Goal: Find specific fact: Find specific fact

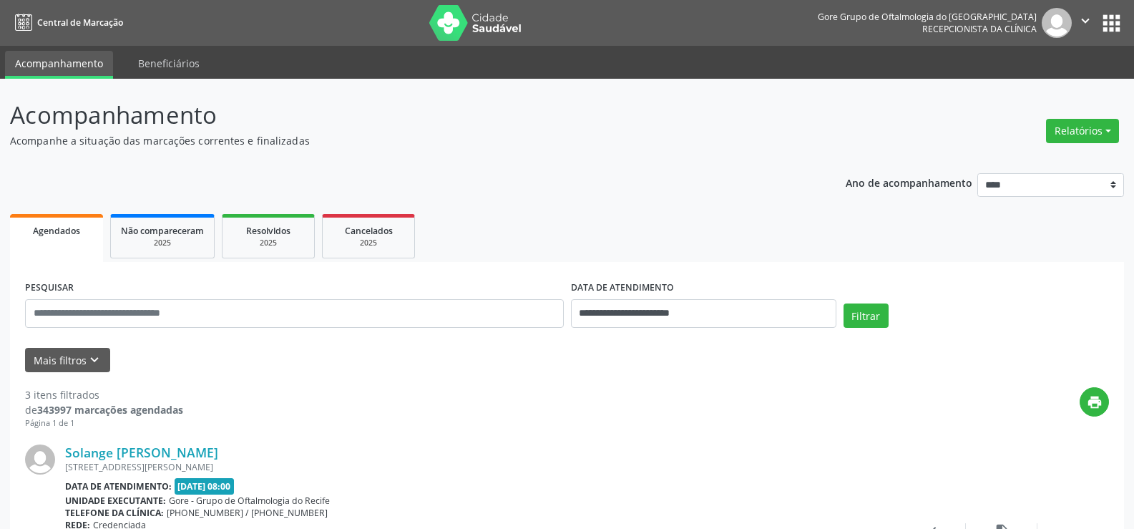
select select "*"
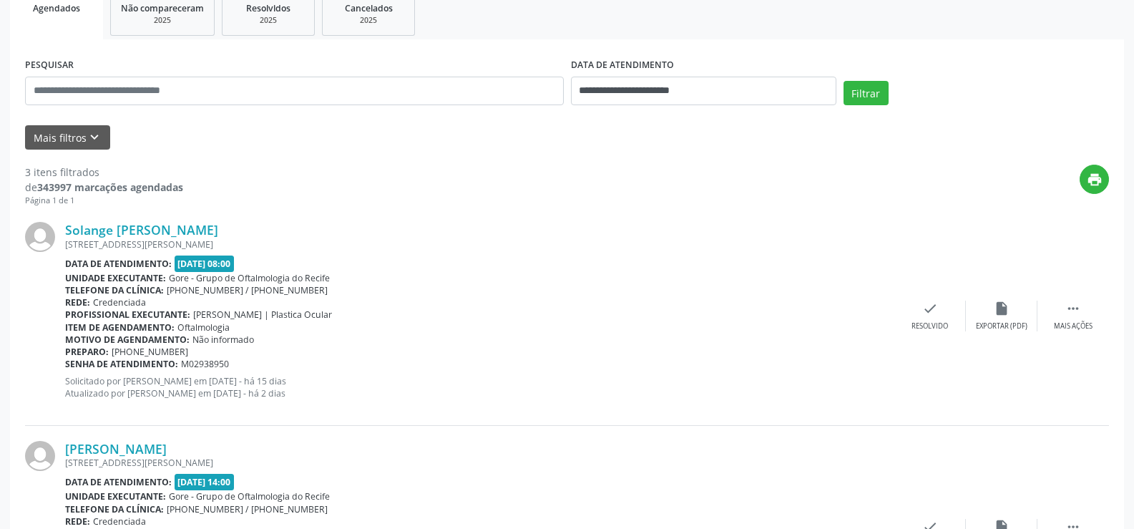
scroll to position [8, 0]
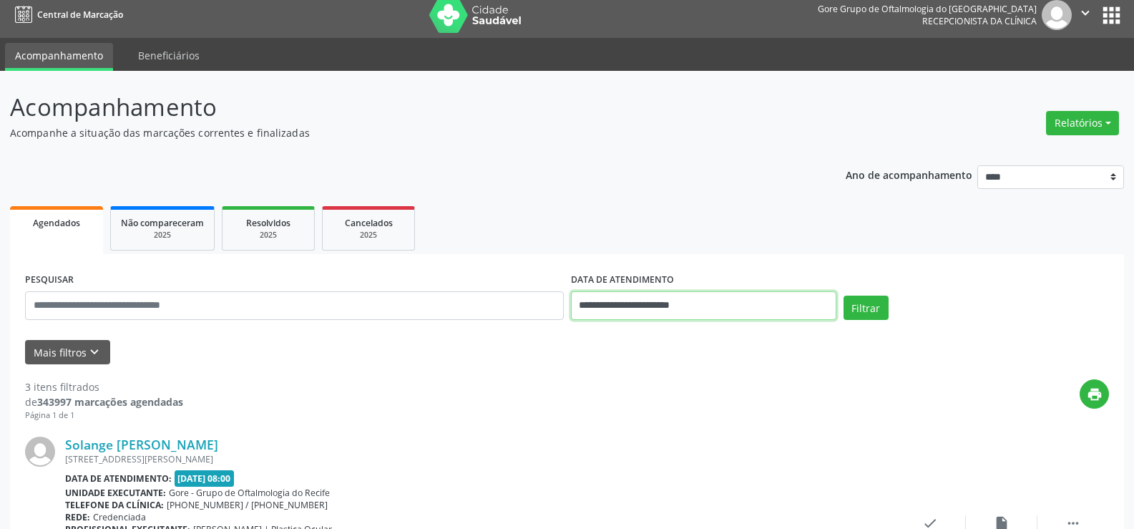
click at [790, 299] on input "**********" at bounding box center [703, 305] width 265 height 29
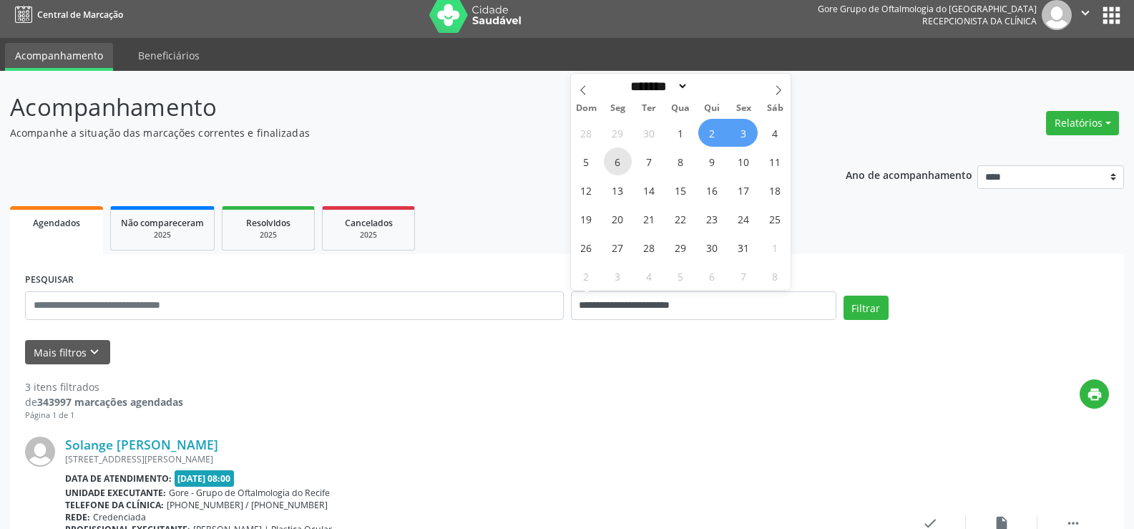
click at [622, 162] on span "6" at bounding box center [618, 161] width 28 height 28
type input "**********"
click at [648, 162] on span "7" at bounding box center [649, 161] width 28 height 28
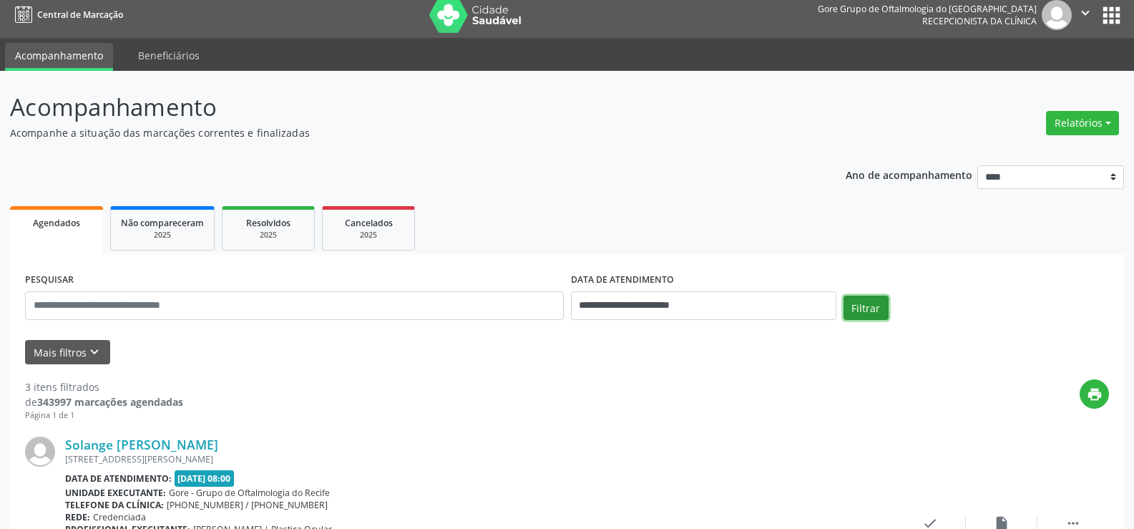
click at [851, 307] on button "Filtrar" at bounding box center [865, 307] width 45 height 24
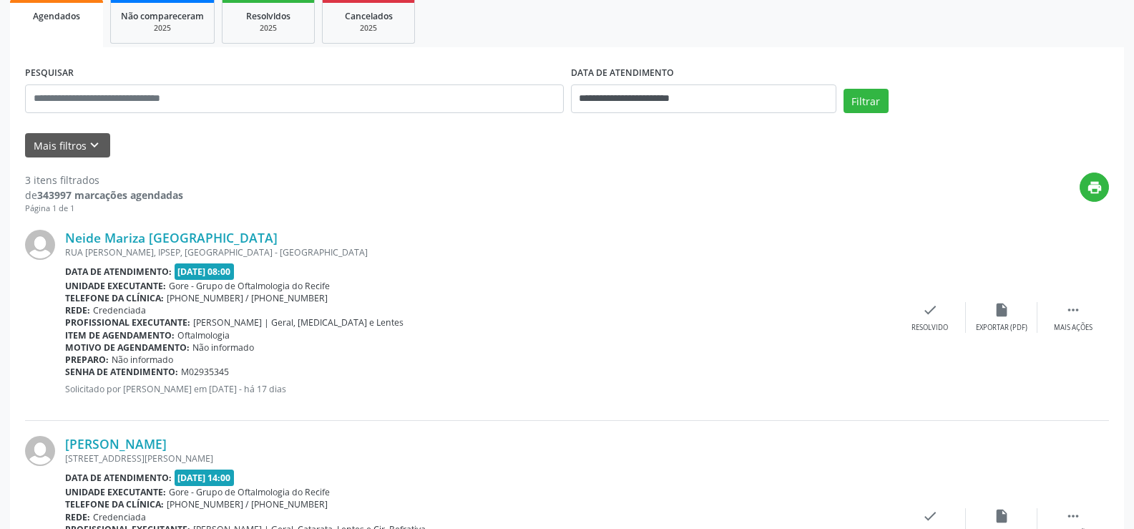
scroll to position [286, 0]
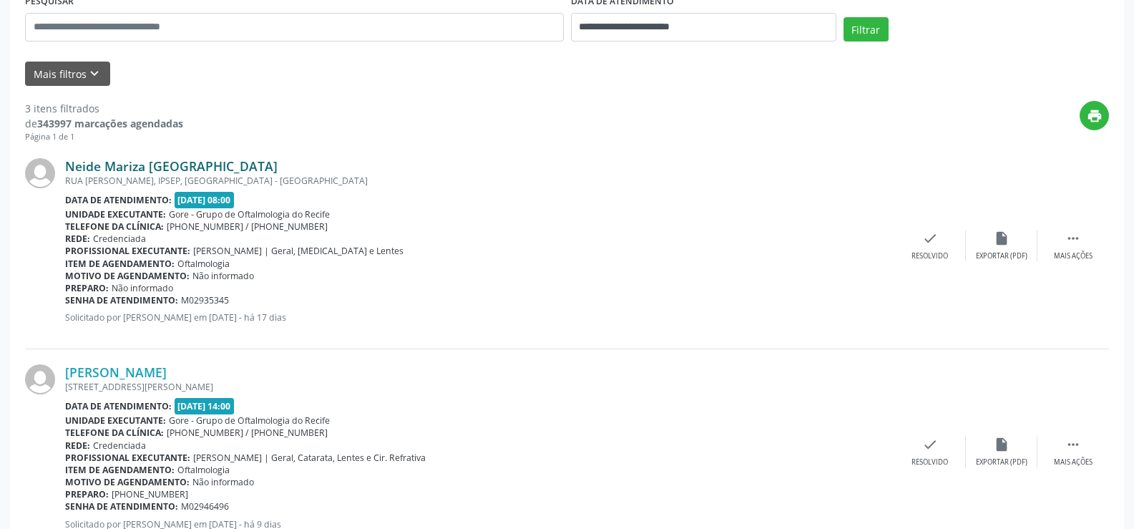
click at [110, 171] on link "Neide Mariza [GEOGRAPHIC_DATA]" at bounding box center [171, 166] width 212 height 16
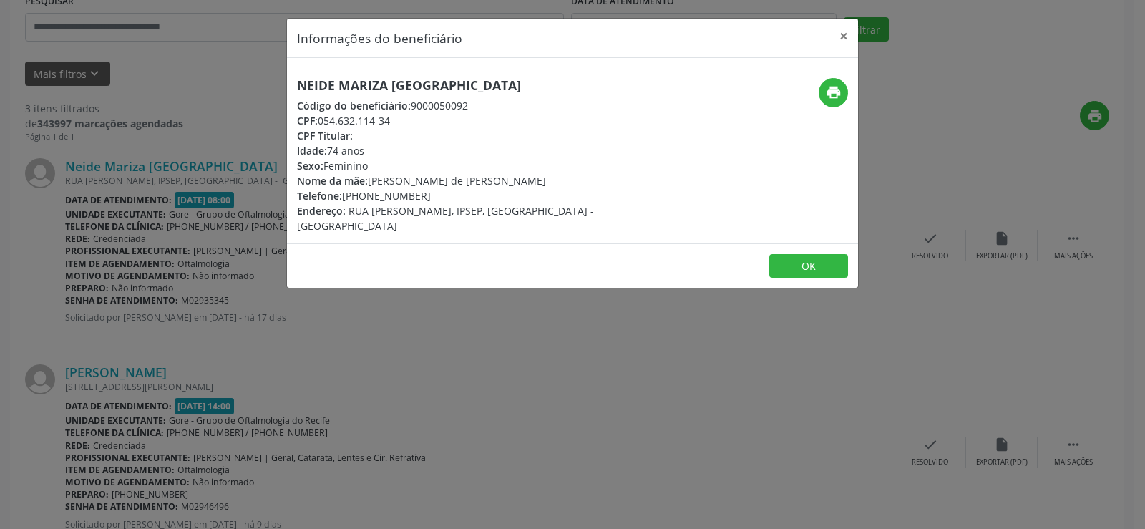
drag, startPoint x: 295, startPoint y: 92, endPoint x: 501, endPoint y: 89, distance: 206.8
click at [501, 89] on div "Neide Mariza [GEOGRAPHIC_DATA] Código do beneficiário: 9000050092 CPF: 054.632.…" at bounding box center [477, 155] width 381 height 155
copy h5 "Neide Mariza [GEOGRAPHIC_DATA]"
click at [843, 36] on button "×" at bounding box center [843, 36] width 29 height 35
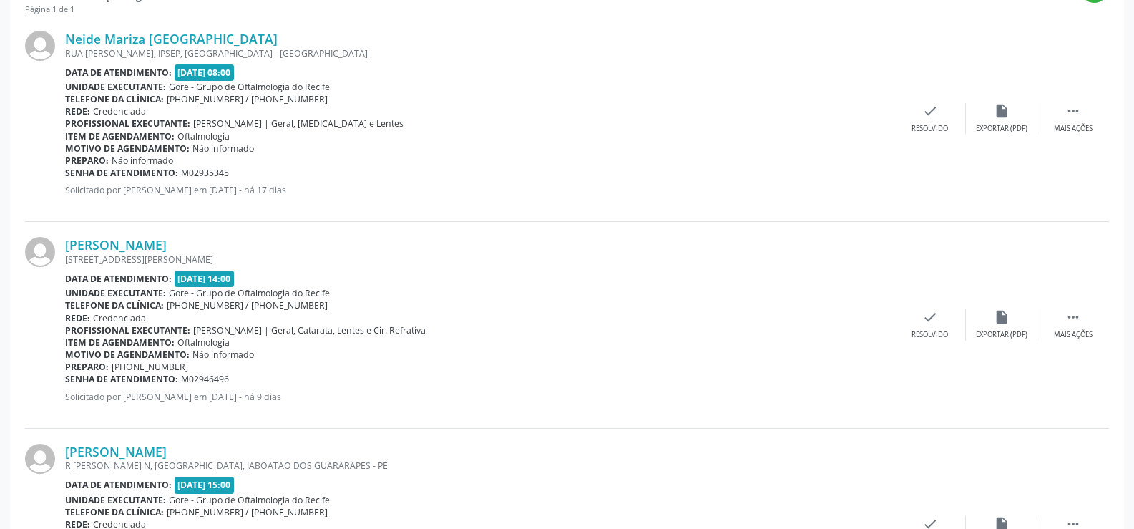
scroll to position [429, 0]
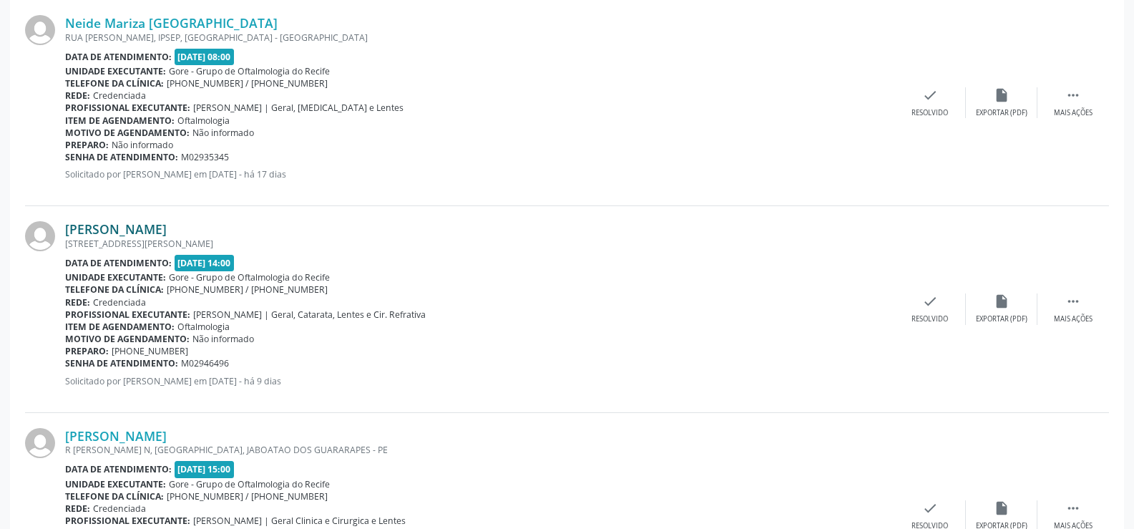
click at [167, 235] on link "[PERSON_NAME]" at bounding box center [116, 229] width 102 height 16
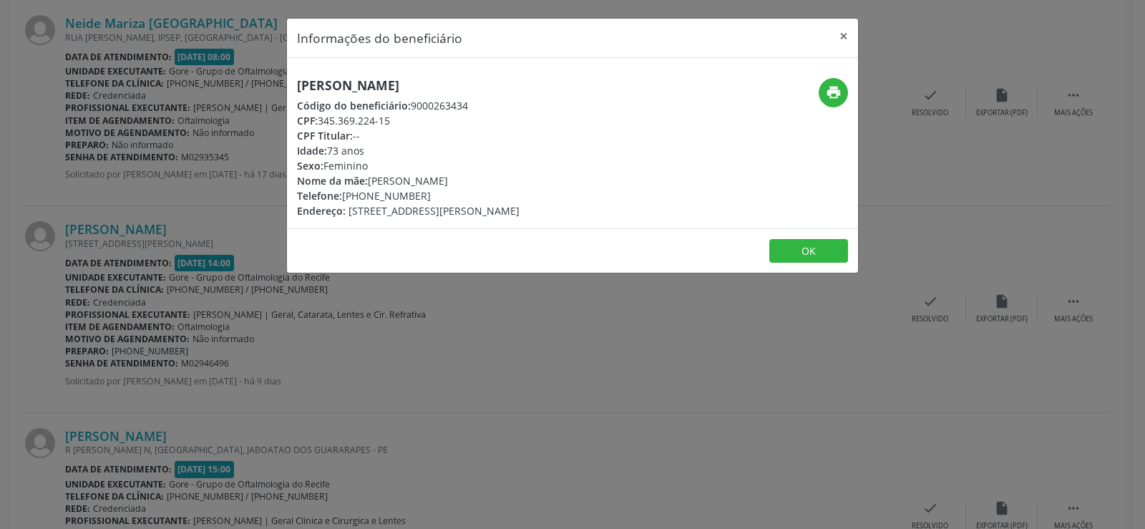
drag, startPoint x: 298, startPoint y: 89, endPoint x: 563, endPoint y: 84, distance: 264.7
click at [519, 84] on h5 "[PERSON_NAME]" at bounding box center [408, 85] width 222 height 15
copy h5 "[PERSON_NAME]"
click at [843, 35] on button "×" at bounding box center [843, 36] width 29 height 35
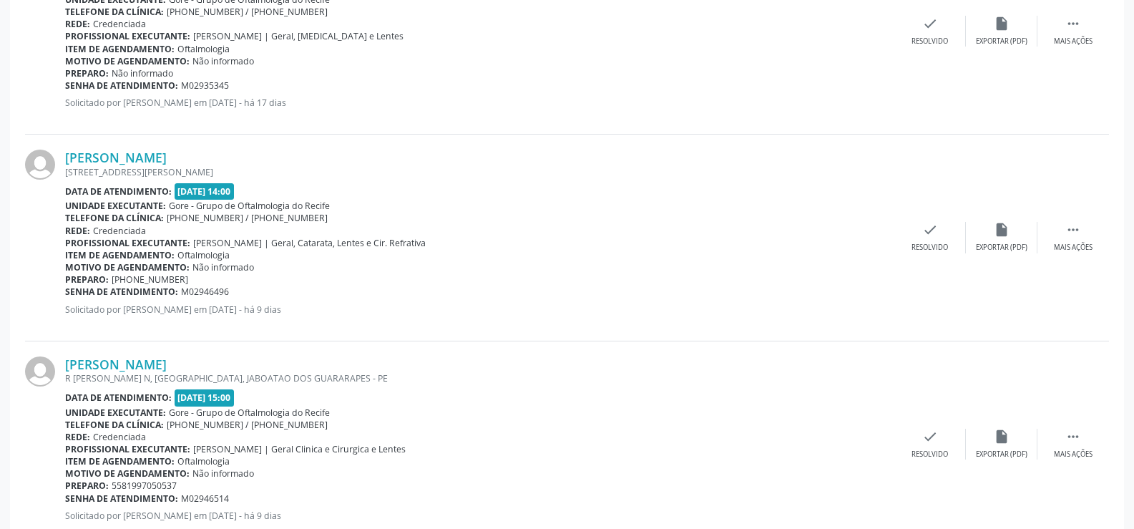
scroll to position [544, 0]
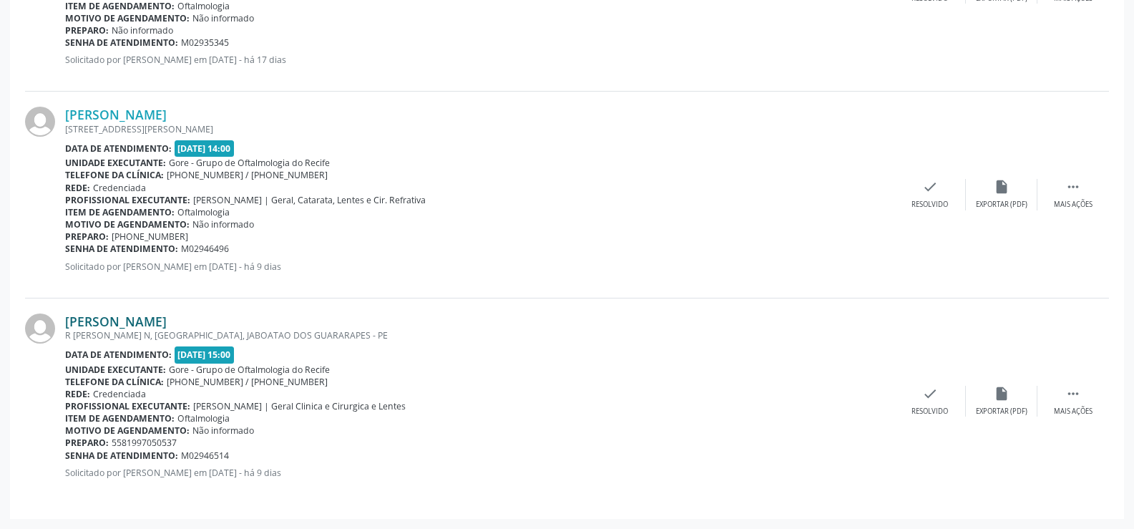
click at [167, 322] on link "[PERSON_NAME]" at bounding box center [116, 321] width 102 height 16
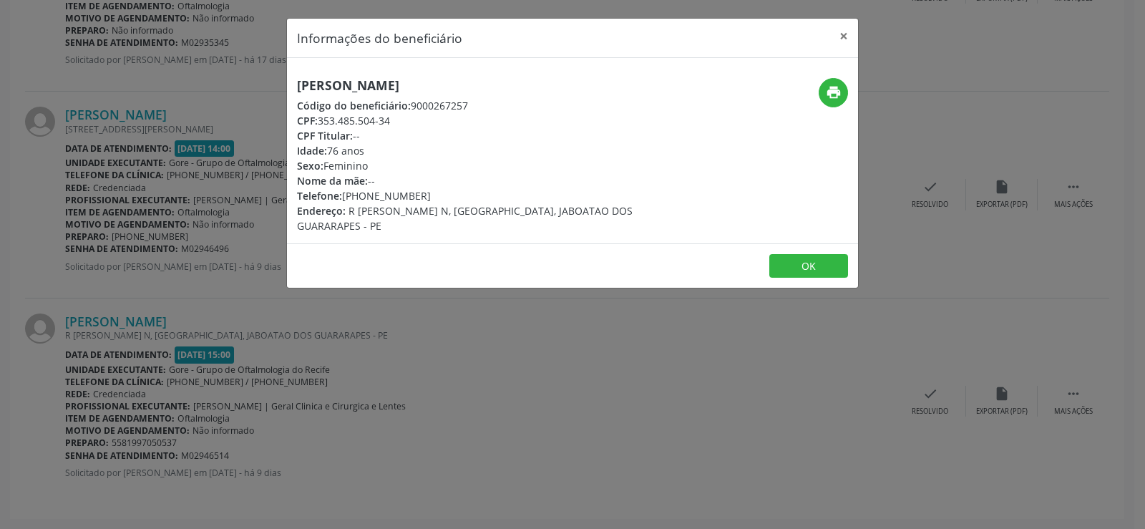
drag, startPoint x: 297, startPoint y: 93, endPoint x: 482, endPoint y: 86, distance: 185.4
click at [482, 86] on h5 "[PERSON_NAME]" at bounding box center [477, 85] width 361 height 15
copy h5 "[PERSON_NAME]"
click at [847, 39] on button "×" at bounding box center [843, 36] width 29 height 35
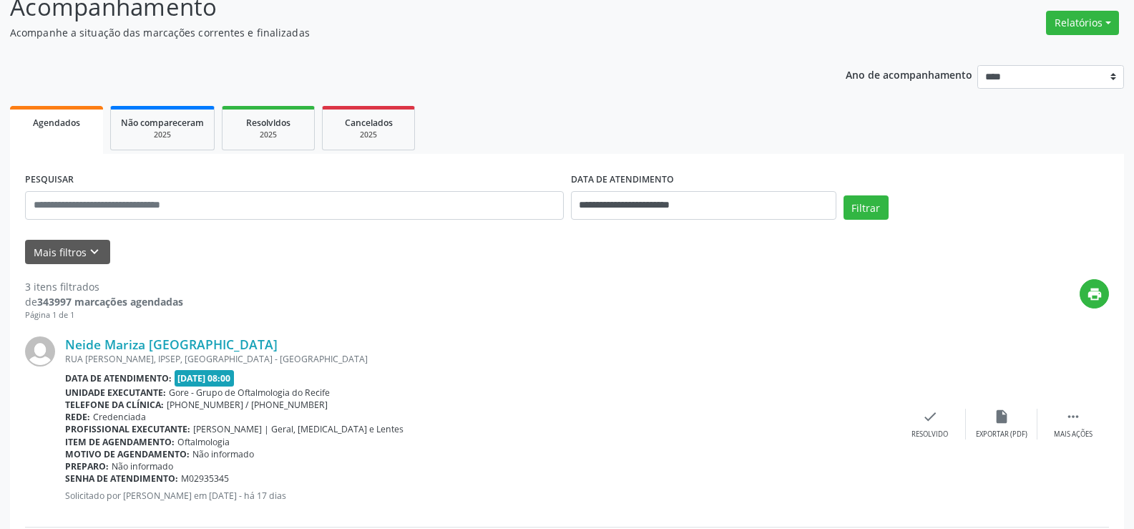
scroll to position [0, 0]
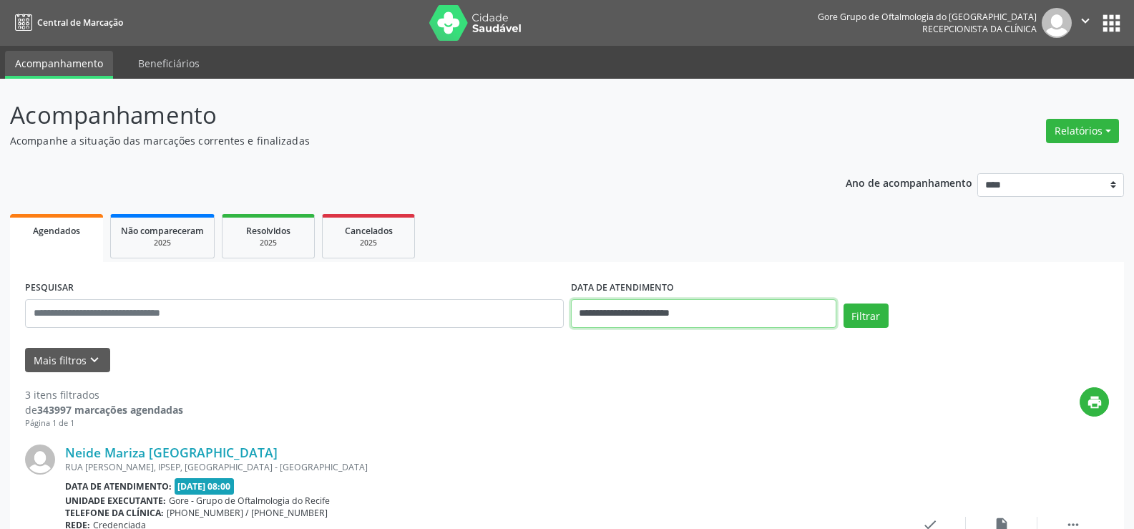
click at [740, 308] on input "**********" at bounding box center [703, 313] width 265 height 29
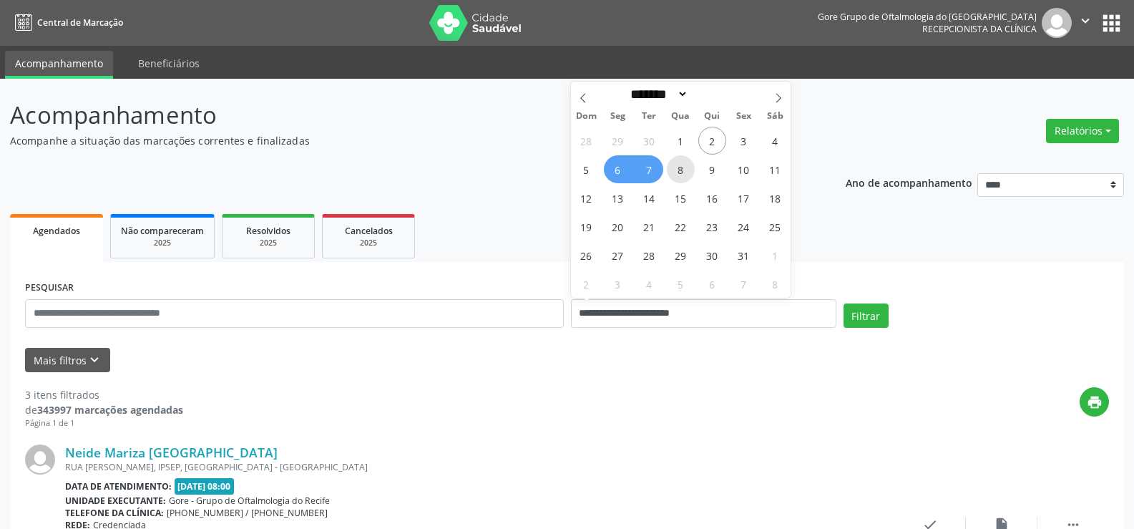
click at [673, 169] on span "8" at bounding box center [681, 169] width 28 height 28
type input "**********"
click at [656, 167] on span "7" at bounding box center [649, 169] width 28 height 28
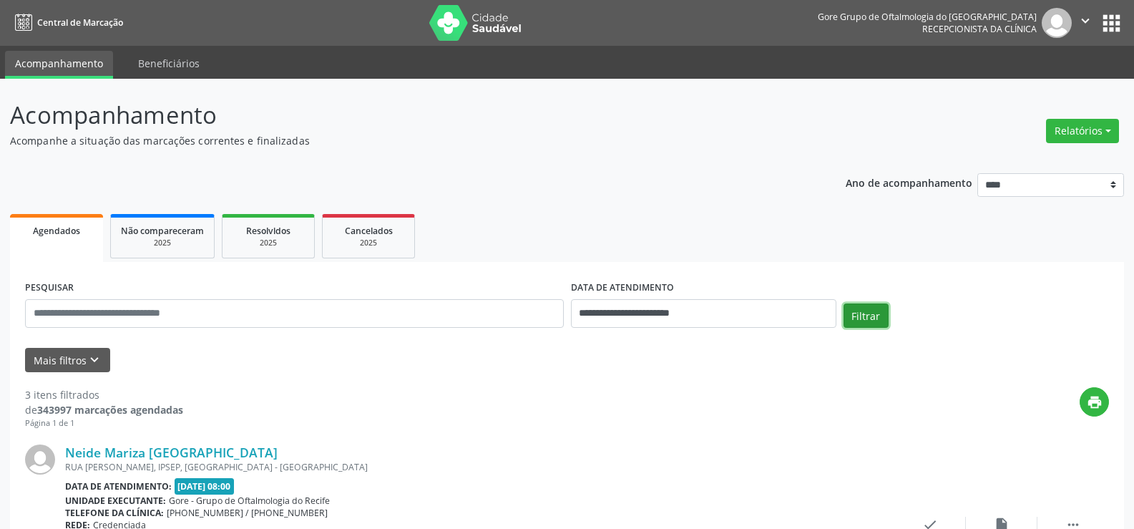
click at [880, 325] on button "Filtrar" at bounding box center [865, 315] width 45 height 24
click at [874, 310] on button "Filtrar" at bounding box center [865, 315] width 45 height 24
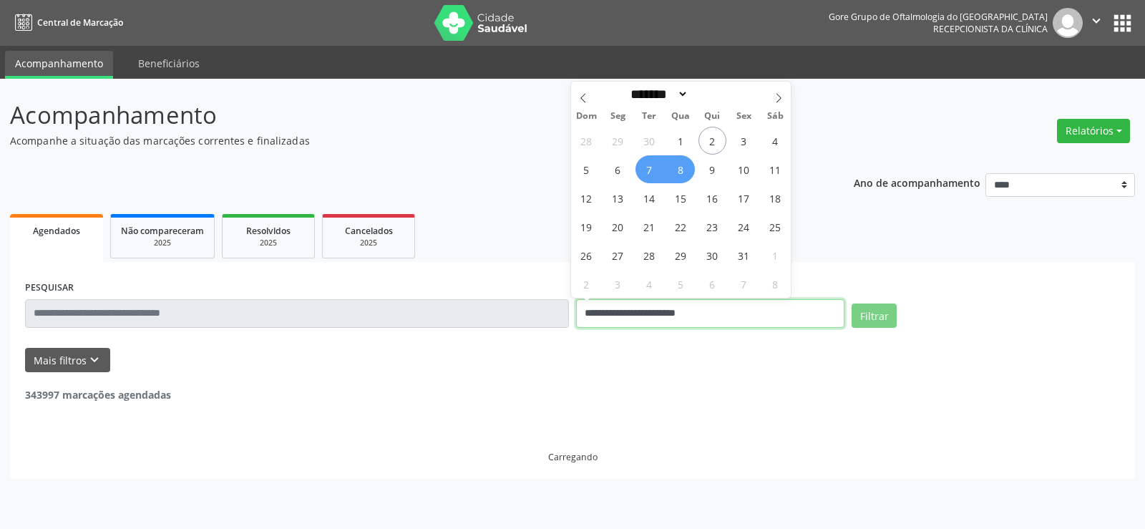
click at [768, 314] on input "**********" at bounding box center [710, 313] width 268 height 29
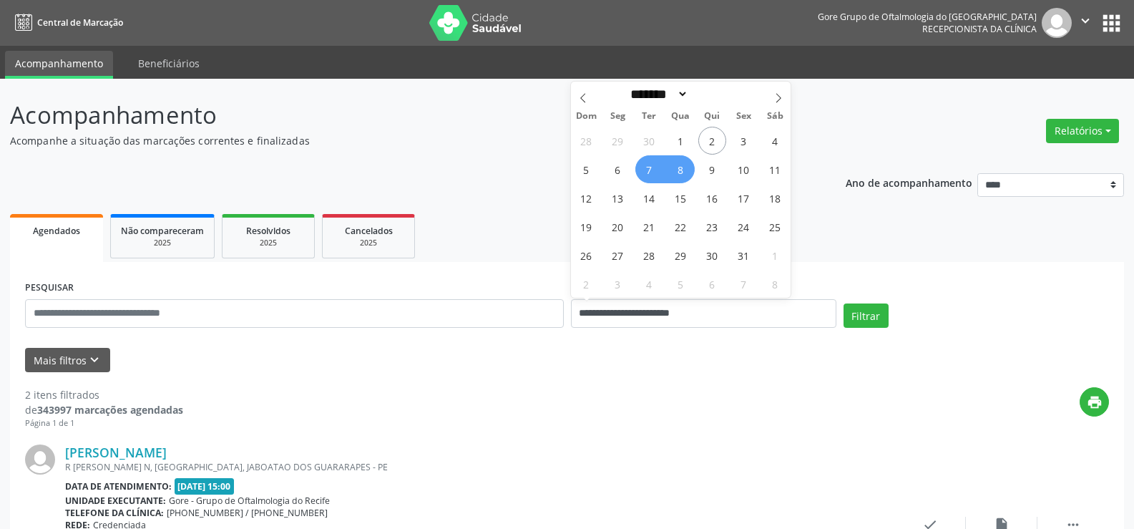
click at [684, 169] on span "8" at bounding box center [681, 169] width 28 height 28
type input "**********"
click at [709, 171] on span "9" at bounding box center [712, 169] width 28 height 28
click at [856, 308] on button "Filtrar" at bounding box center [865, 315] width 45 height 24
click at [765, 312] on input "**********" at bounding box center [703, 313] width 265 height 29
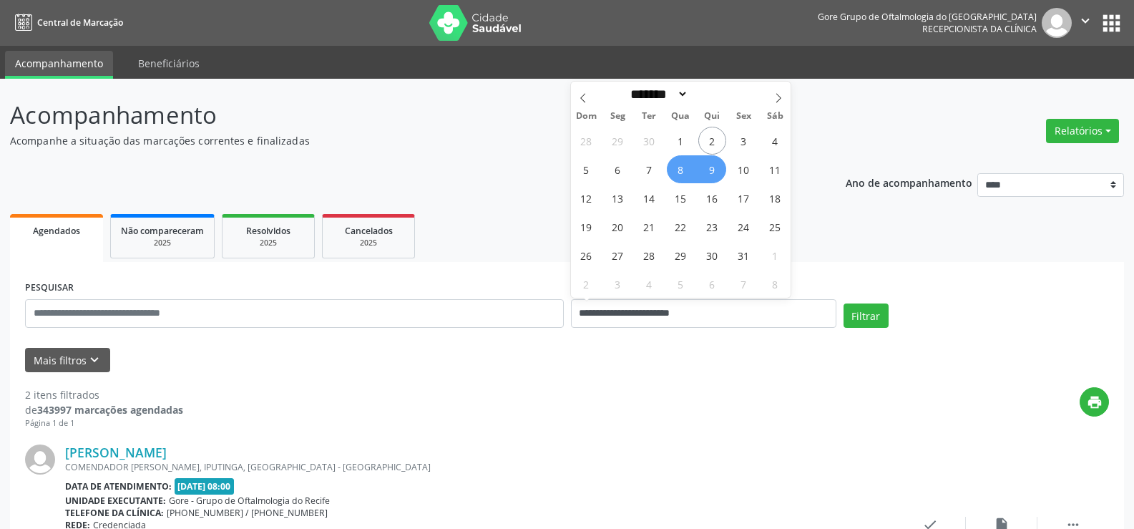
click at [714, 168] on span "9" at bounding box center [712, 169] width 28 height 28
type input "**********"
click at [748, 169] on span "10" at bounding box center [744, 169] width 28 height 28
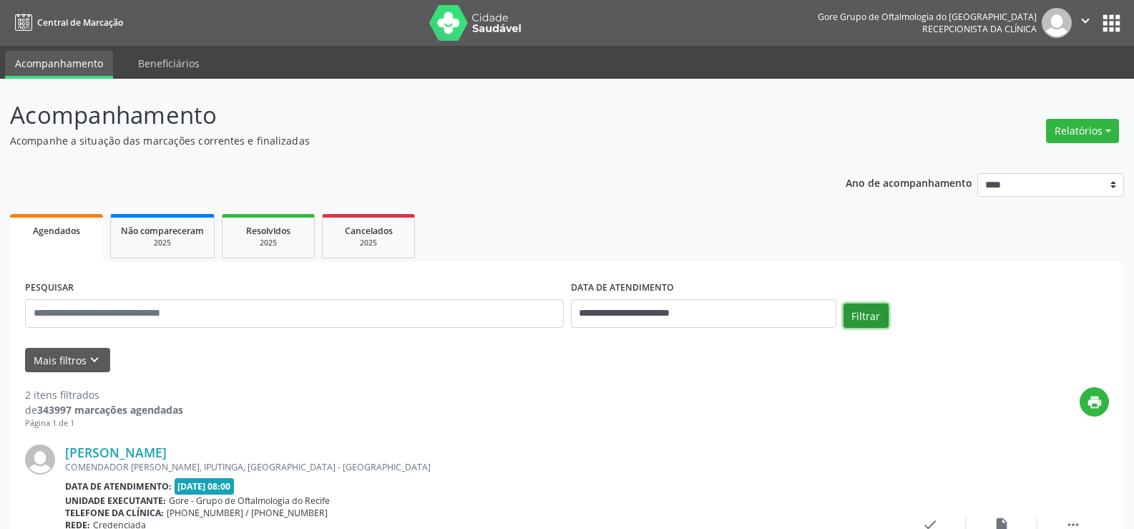
click at [868, 323] on button "Filtrar" at bounding box center [865, 315] width 45 height 24
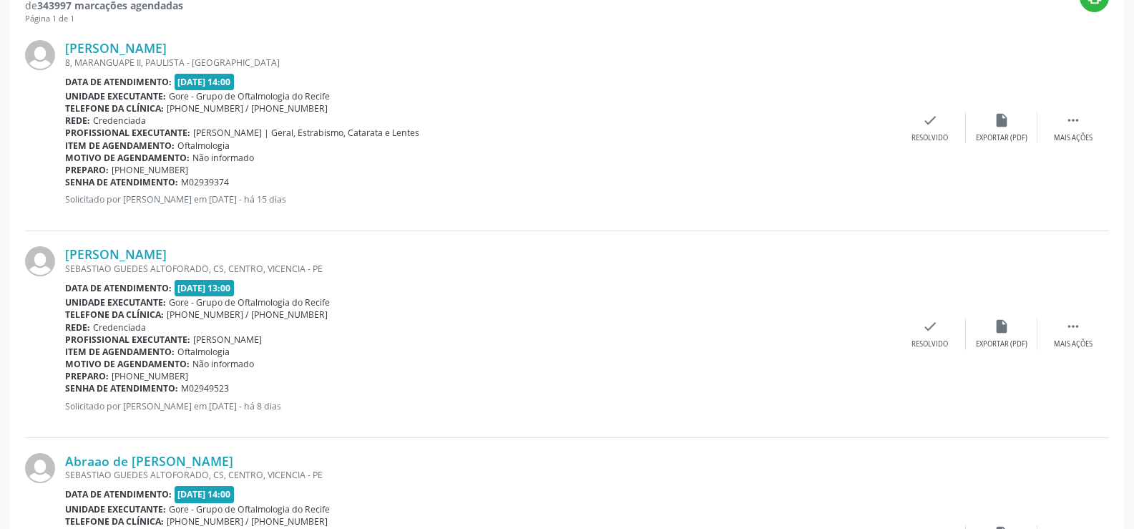
scroll to position [429, 0]
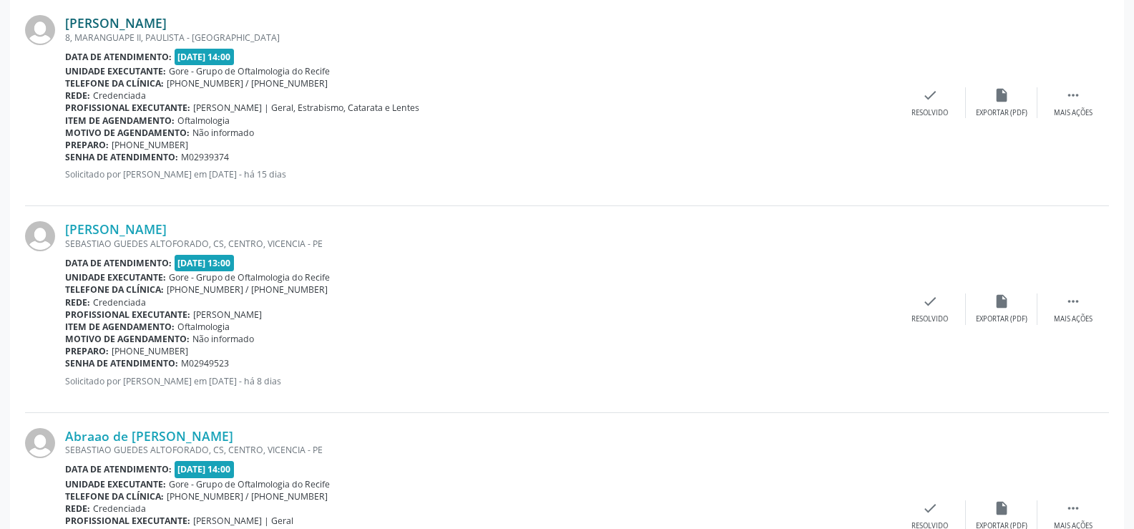
click at [167, 24] on link "[PERSON_NAME]" at bounding box center [116, 23] width 102 height 16
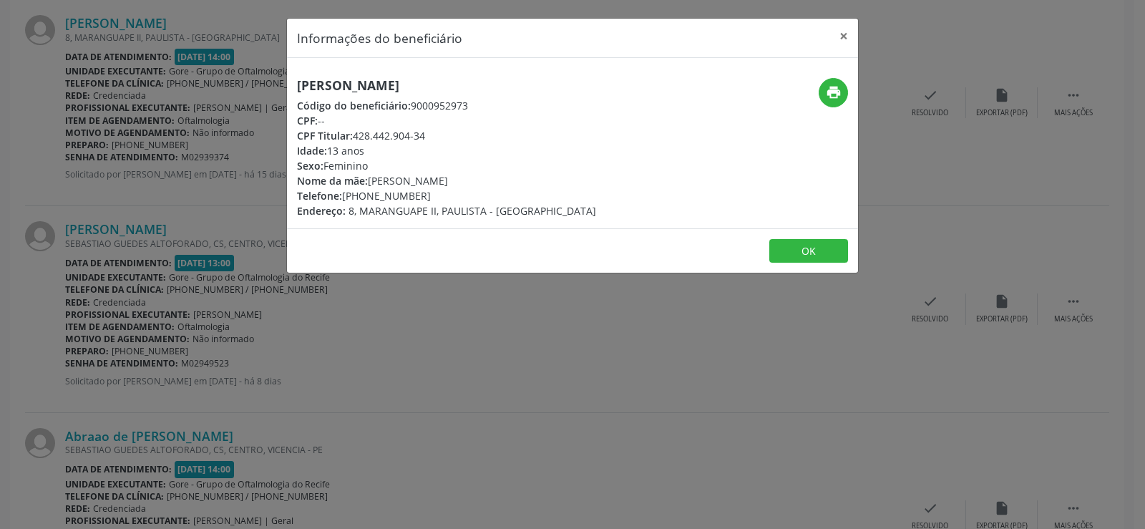
drag, startPoint x: 296, startPoint y: 84, endPoint x: 495, endPoint y: 90, distance: 199.0
click at [495, 90] on div "[PERSON_NAME] Código do beneficiário: 9000952973 CPF: -- CPF Titular: 428.442.9…" at bounding box center [477, 148] width 381 height 140
copy h5 "[PERSON_NAME]"
click at [843, 31] on button "×" at bounding box center [843, 36] width 29 height 35
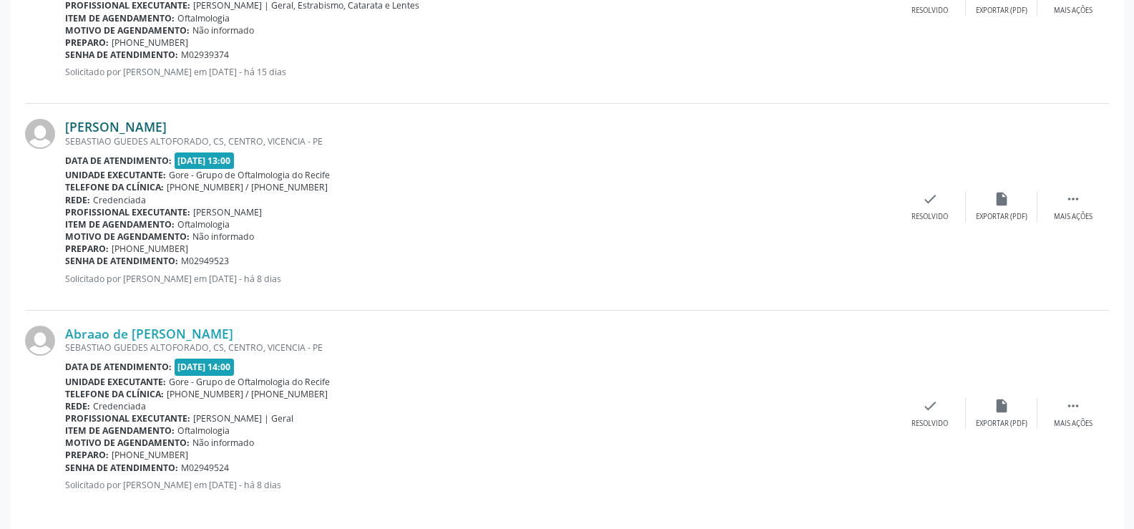
scroll to position [544, 0]
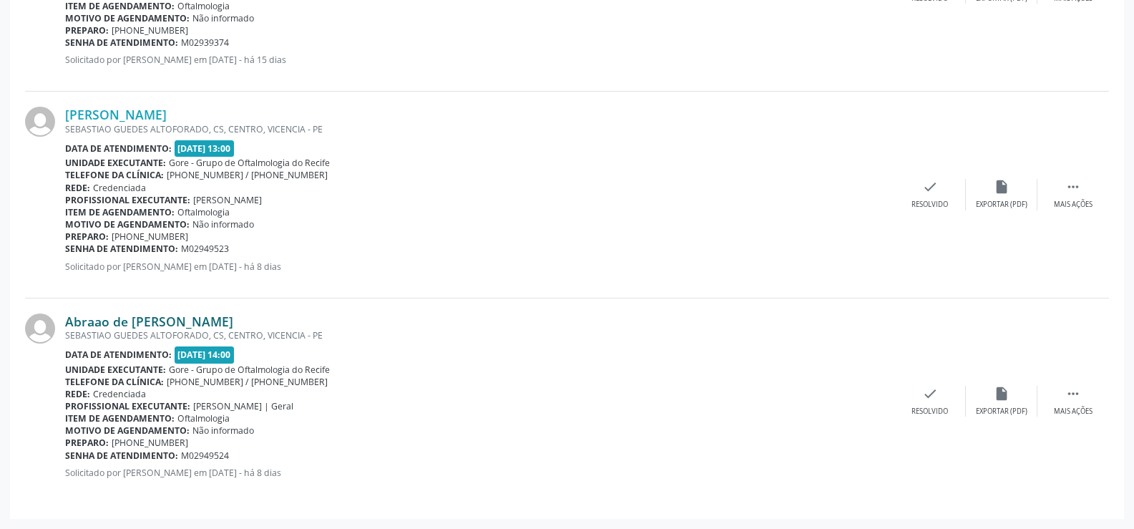
click at [183, 327] on link "Abraao de [PERSON_NAME]" at bounding box center [149, 321] width 168 height 16
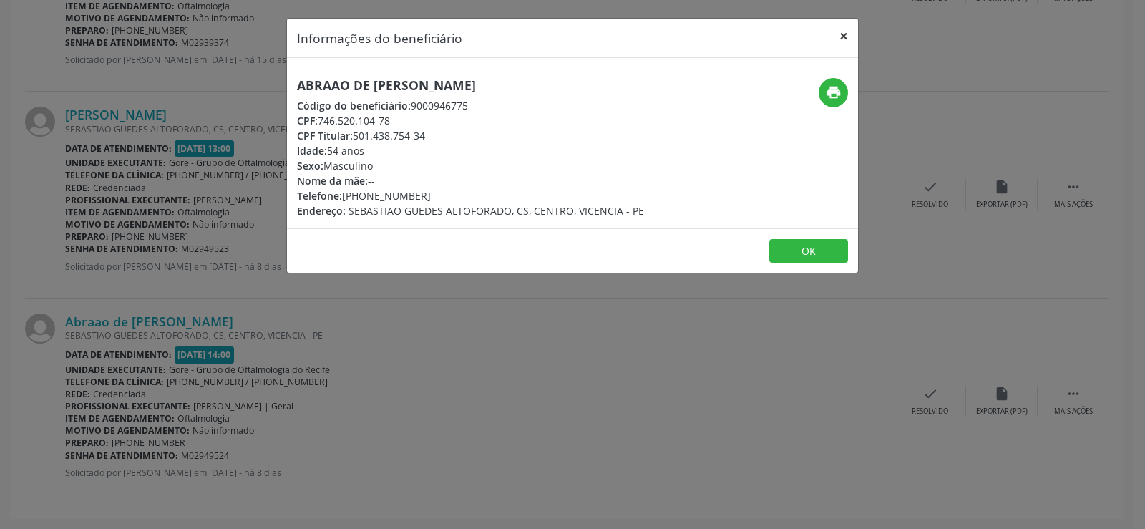
click at [848, 35] on button "×" at bounding box center [843, 36] width 29 height 35
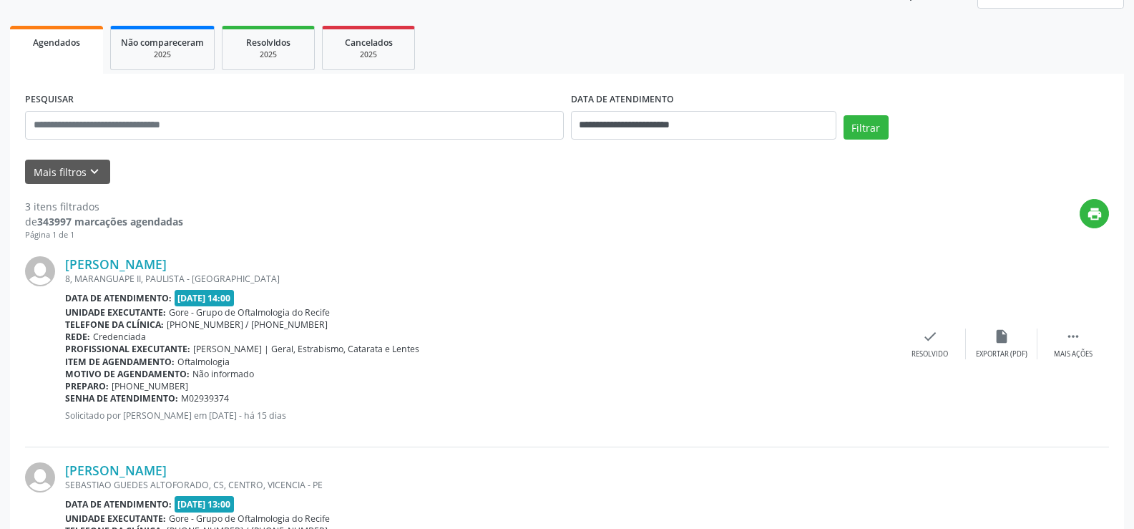
scroll to position [43, 0]
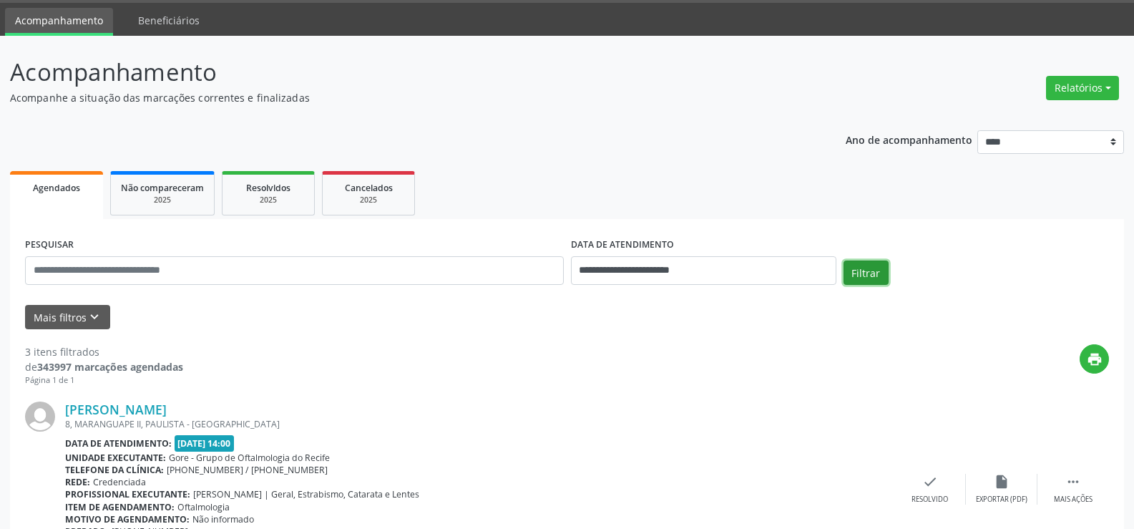
click at [866, 270] on button "Filtrar" at bounding box center [865, 272] width 45 height 24
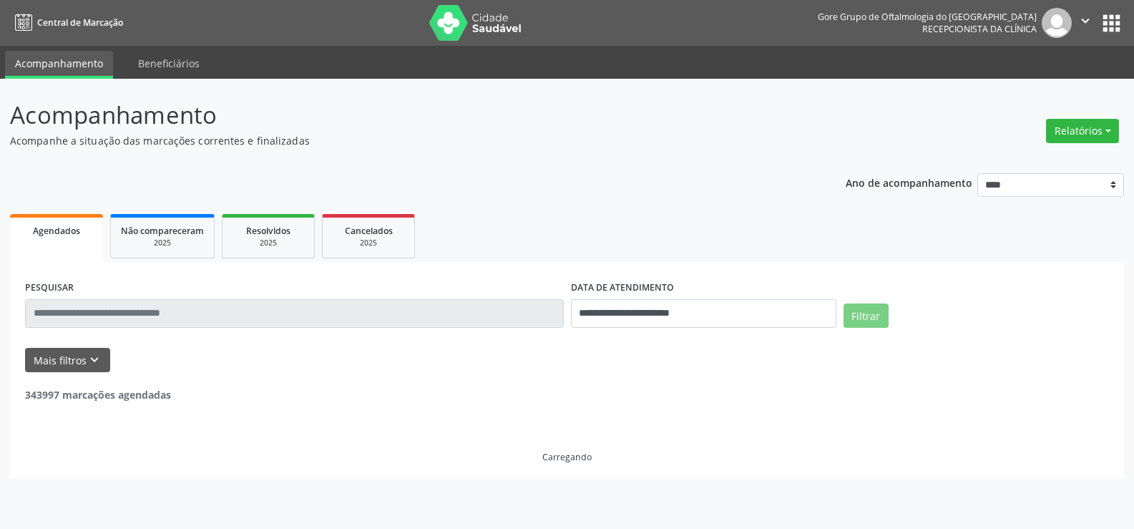
scroll to position [0, 0]
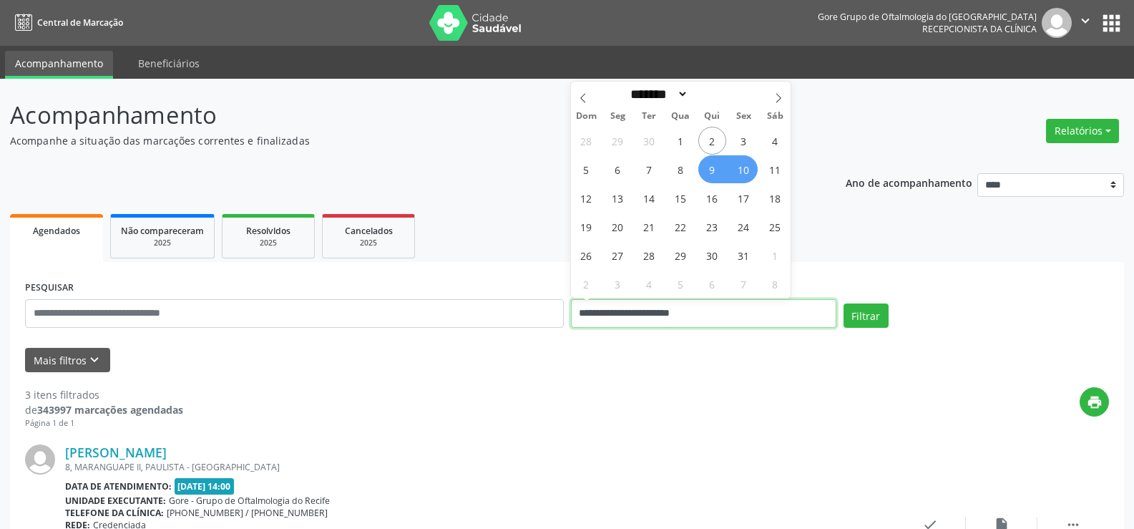
click at [721, 323] on input "**********" at bounding box center [703, 313] width 265 height 29
click at [745, 169] on span "10" at bounding box center [744, 169] width 28 height 28
type input "**********"
click at [768, 169] on span "11" at bounding box center [775, 169] width 28 height 28
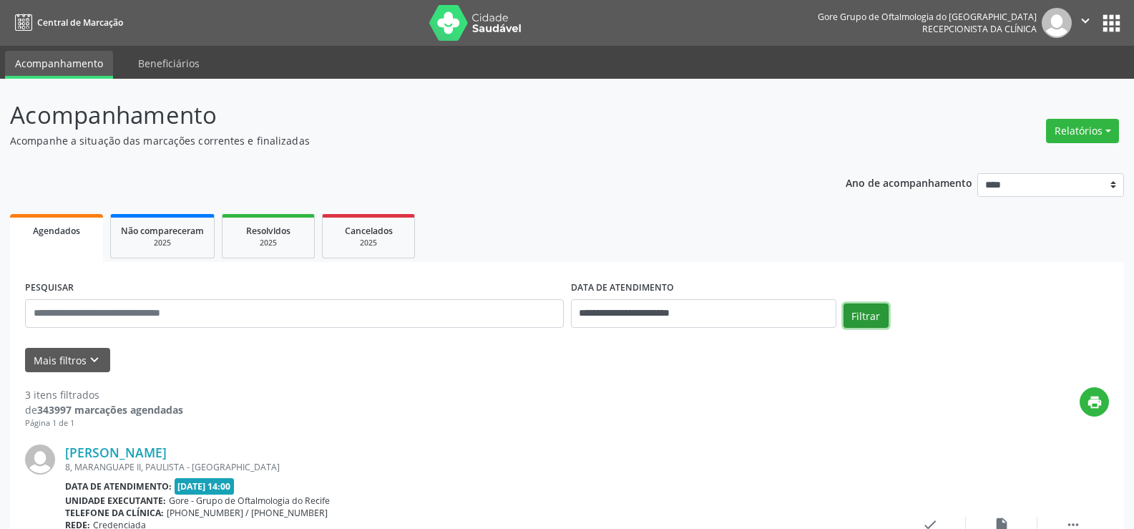
click at [863, 316] on button "Filtrar" at bounding box center [865, 315] width 45 height 24
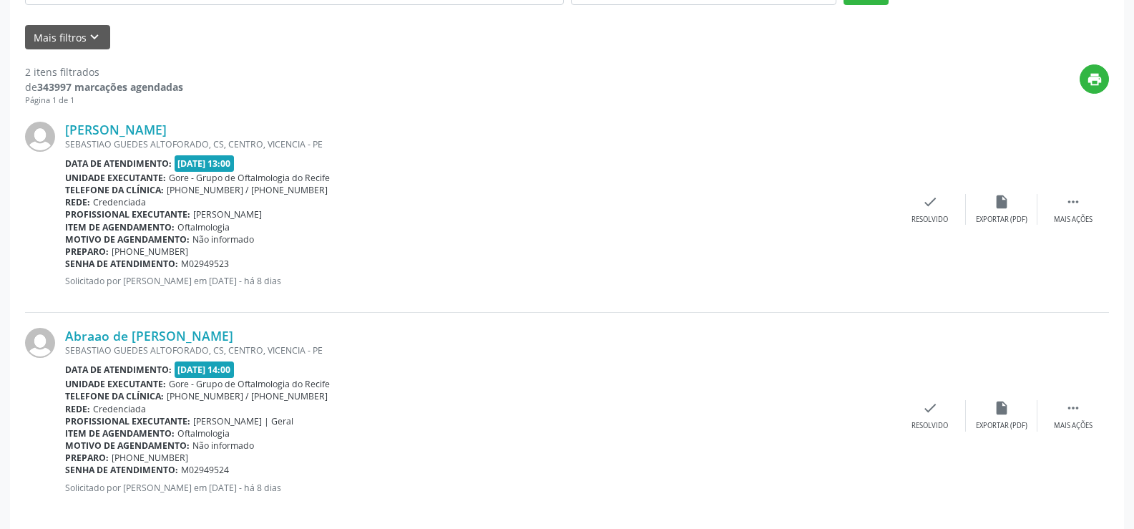
scroll to position [338, 0]
